Goal: Use online tool/utility: Utilize a website feature to perform a specific function

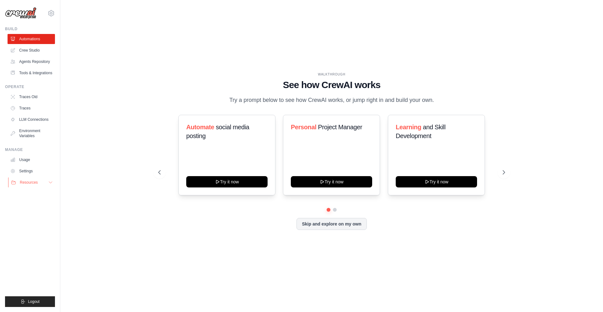
click at [50, 181] on icon at bounding box center [50, 182] width 5 height 5
click at [23, 172] on link "Settings" at bounding box center [31, 171] width 47 height 10
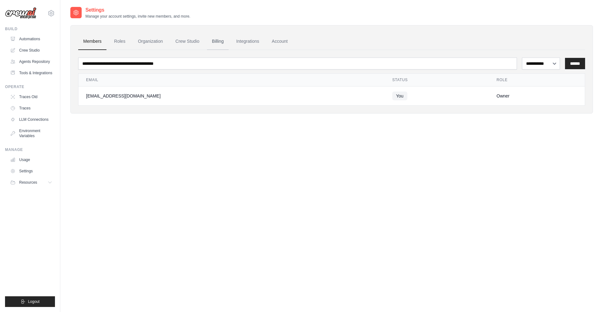
click at [218, 41] on link "Billing" at bounding box center [218, 41] width 22 height 17
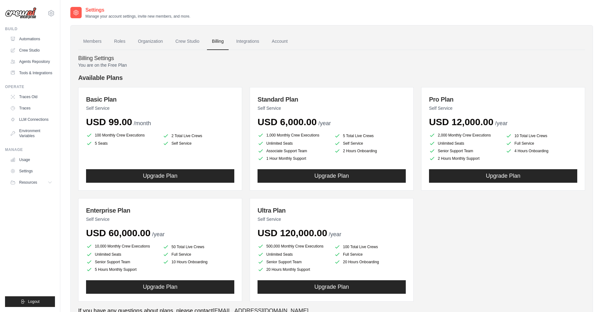
scroll to position [27, 0]
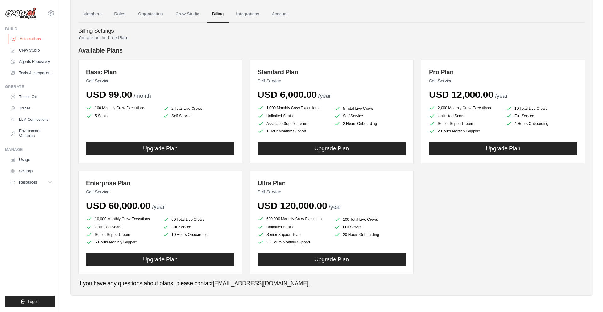
click at [28, 41] on link "Automations" at bounding box center [31, 39] width 47 height 10
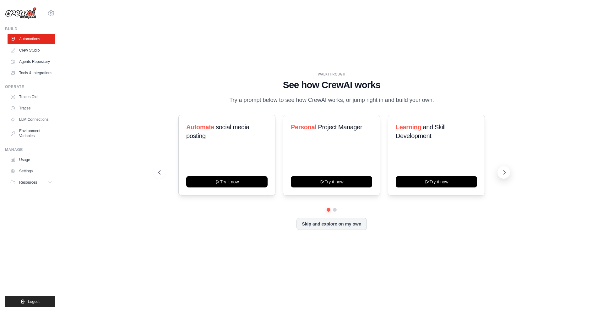
click at [504, 172] on icon at bounding box center [504, 172] width 6 height 6
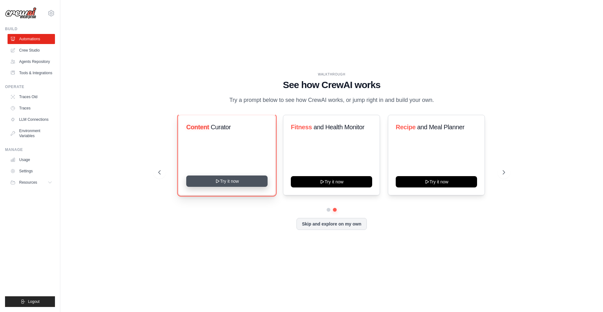
click at [234, 176] on button "Try it now" at bounding box center [226, 180] width 81 height 11
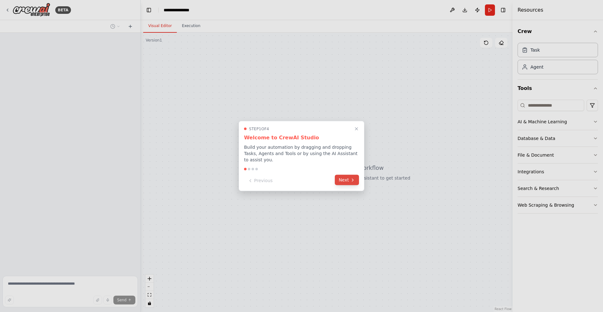
click at [351, 182] on icon at bounding box center [352, 179] width 5 height 5
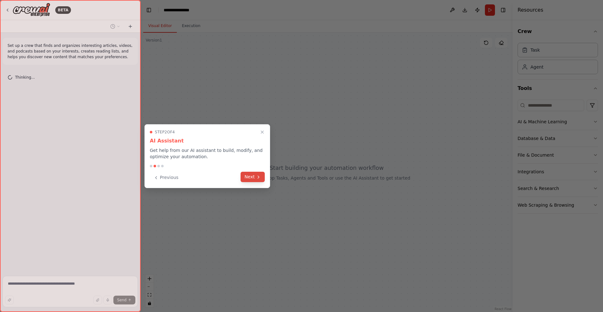
click at [257, 177] on icon at bounding box center [258, 176] width 5 height 5
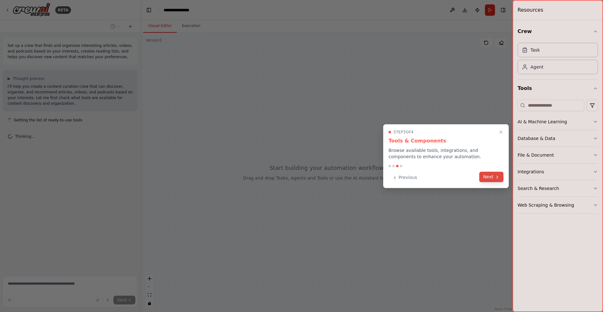
click at [491, 174] on button "Next" at bounding box center [491, 177] width 24 height 10
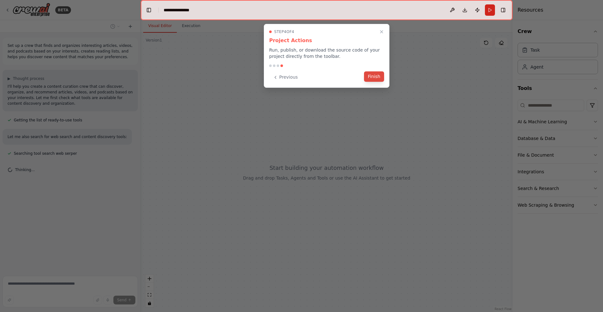
click at [373, 74] on button "Finish" at bounding box center [374, 76] width 20 height 10
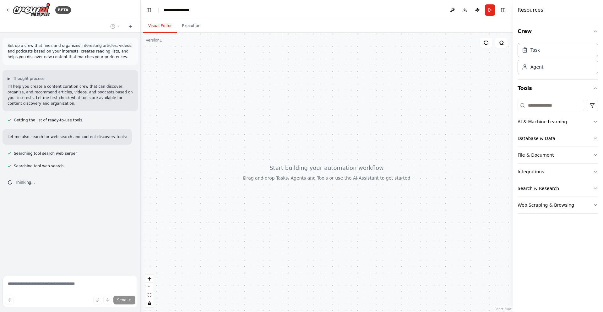
drag, startPoint x: 315, startPoint y: 134, endPoint x: 267, endPoint y: 83, distance: 69.8
click at [267, 83] on div at bounding box center [327, 172] width 372 height 279
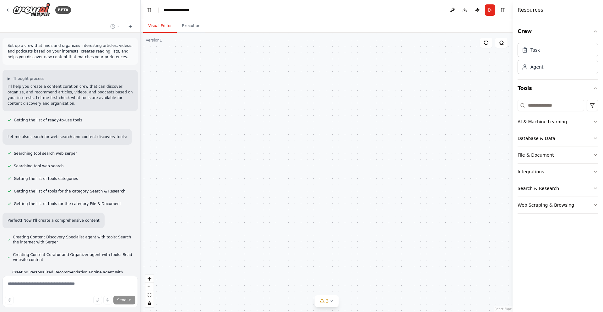
scroll to position [38, 0]
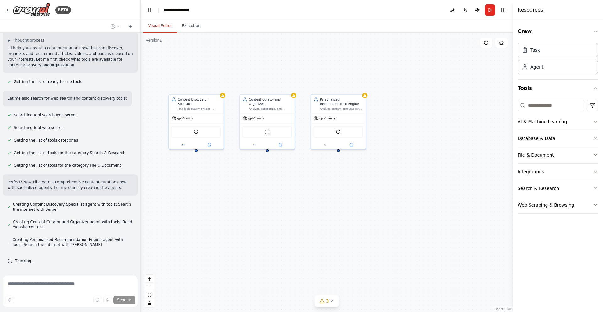
drag, startPoint x: 218, startPoint y: 132, endPoint x: 232, endPoint y: 179, distance: 48.8
click at [232, 179] on div "Content Discovery Specialist Find high-quality articles, videos, and podcasts r…" at bounding box center [327, 172] width 372 height 279
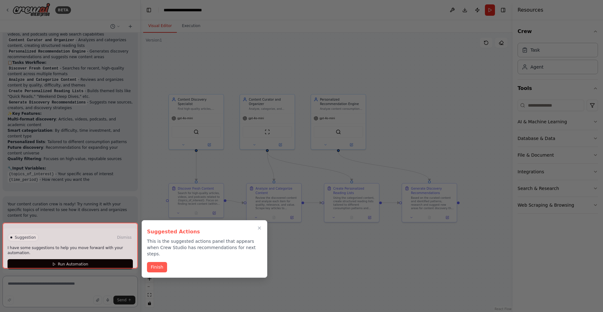
scroll to position [444, 0]
click at [421, 79] on div at bounding box center [301, 156] width 603 height 312
click at [159, 261] on button "Finish" at bounding box center [157, 266] width 20 height 10
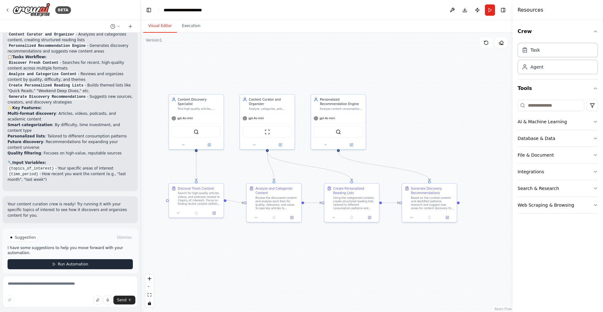
click at [93, 259] on button "Run Automation" at bounding box center [70, 264] width 125 height 10
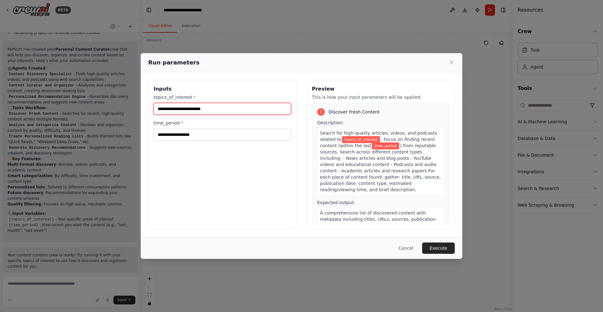
click at [240, 108] on input "topics_of_interest *" at bounding box center [223, 109] width 138 height 12
type input "**********"
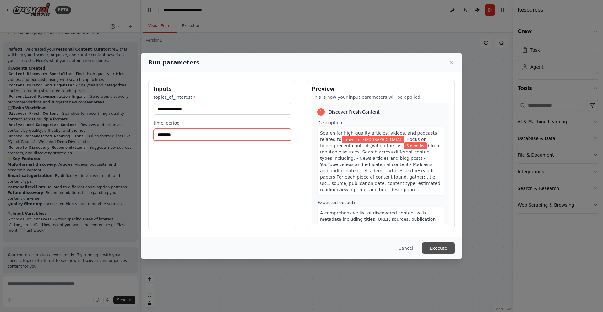
type input "********"
click at [443, 247] on button "Execute" at bounding box center [438, 247] width 33 height 11
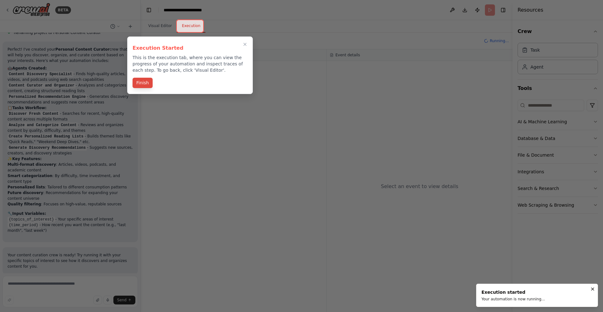
click at [143, 83] on button "Finish" at bounding box center [143, 83] width 20 height 10
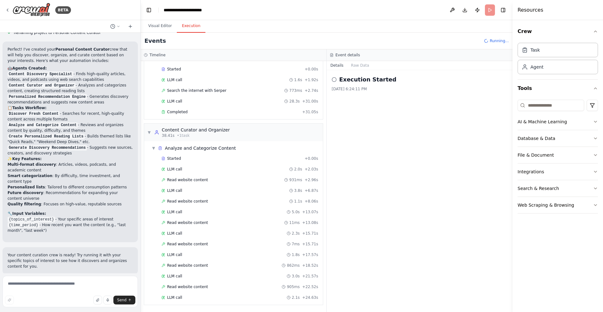
scroll to position [41, 0]
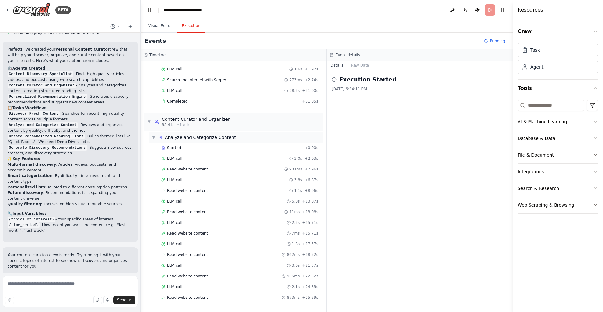
click at [153, 136] on span "▼" at bounding box center [154, 137] width 4 height 5
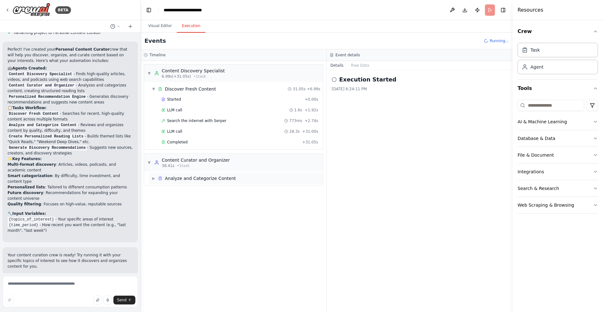
click at [150, 178] on div "▶ Analyze and Categorize Content" at bounding box center [236, 177] width 174 height 11
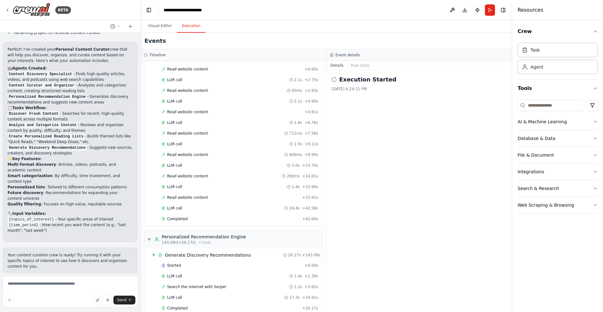
scroll to position [444, 0]
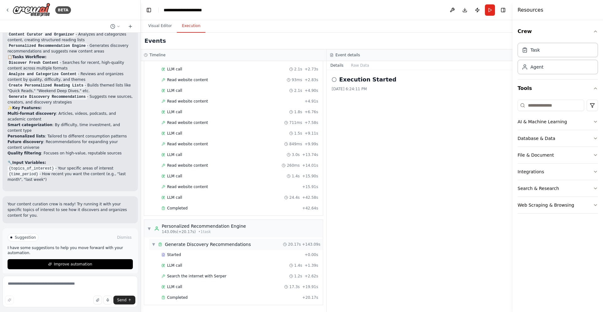
click at [152, 246] on span "▼" at bounding box center [154, 244] width 4 height 5
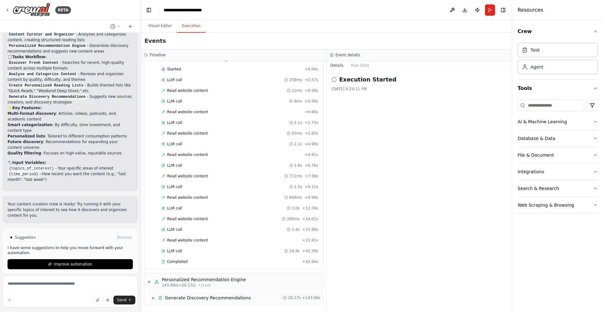
scroll to position [312, 0]
click at [150, 283] on span "▼" at bounding box center [149, 281] width 4 height 5
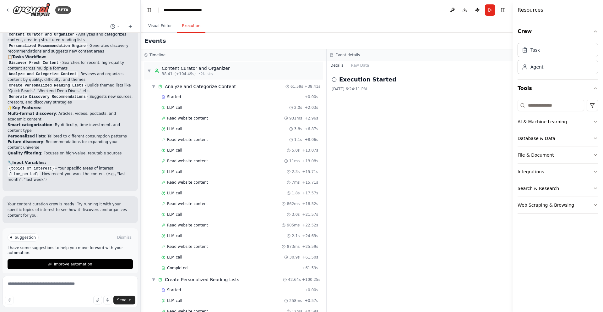
scroll to position [0, 0]
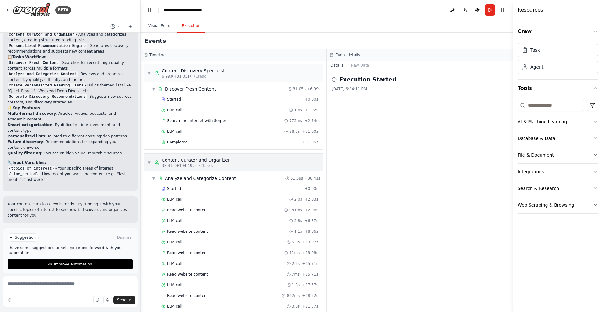
click at [149, 160] on span "▼" at bounding box center [149, 162] width 4 height 5
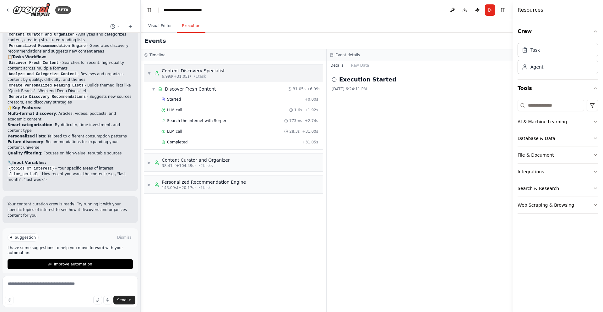
click at [150, 68] on div "▼ Content Discovery Specialist 6.99s (+31.05s) • 1 task" at bounding box center [186, 73] width 78 height 11
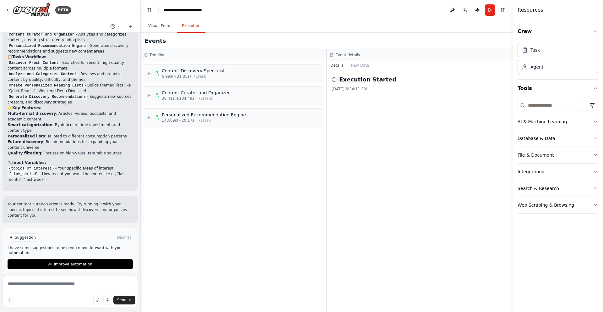
drag, startPoint x: 397, startPoint y: 123, endPoint x: 367, endPoint y: 85, distance: 48.7
click at [397, 123] on div "Execution Started 9/29/2025, 6:24:11 PM" at bounding box center [420, 191] width 186 height 242
click at [366, 84] on h2 "Execution Started" at bounding box center [367, 79] width 57 height 9
click at [147, 117] on div "▶ Personalized Recommendation Engine 143.09s (+20.17s) • 1 task" at bounding box center [233, 117] width 179 height 18
click at [155, 134] on span "▶" at bounding box center [154, 132] width 4 height 5
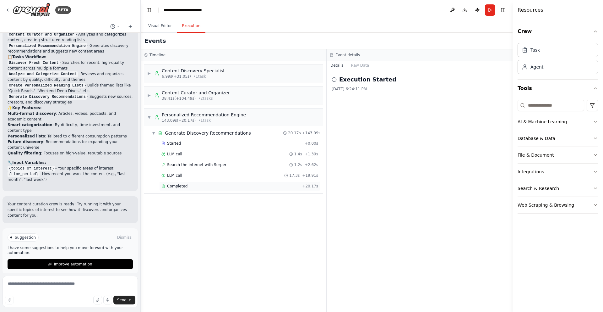
click at [220, 186] on div "Completed" at bounding box center [230, 185] width 138 height 5
